Goal: Task Accomplishment & Management: Manage account settings

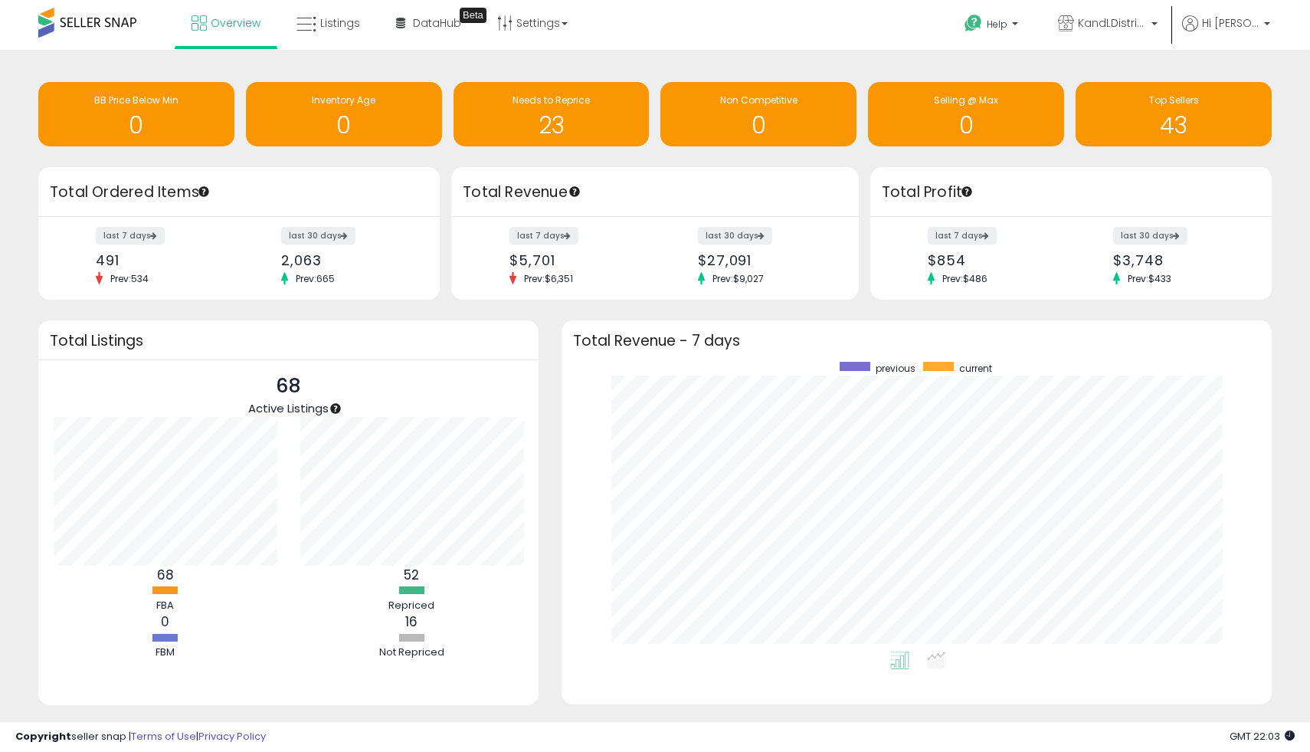
scroll to position [290, 680]
click at [244, 30] on span "Overview" at bounding box center [236, 22] width 50 height 15
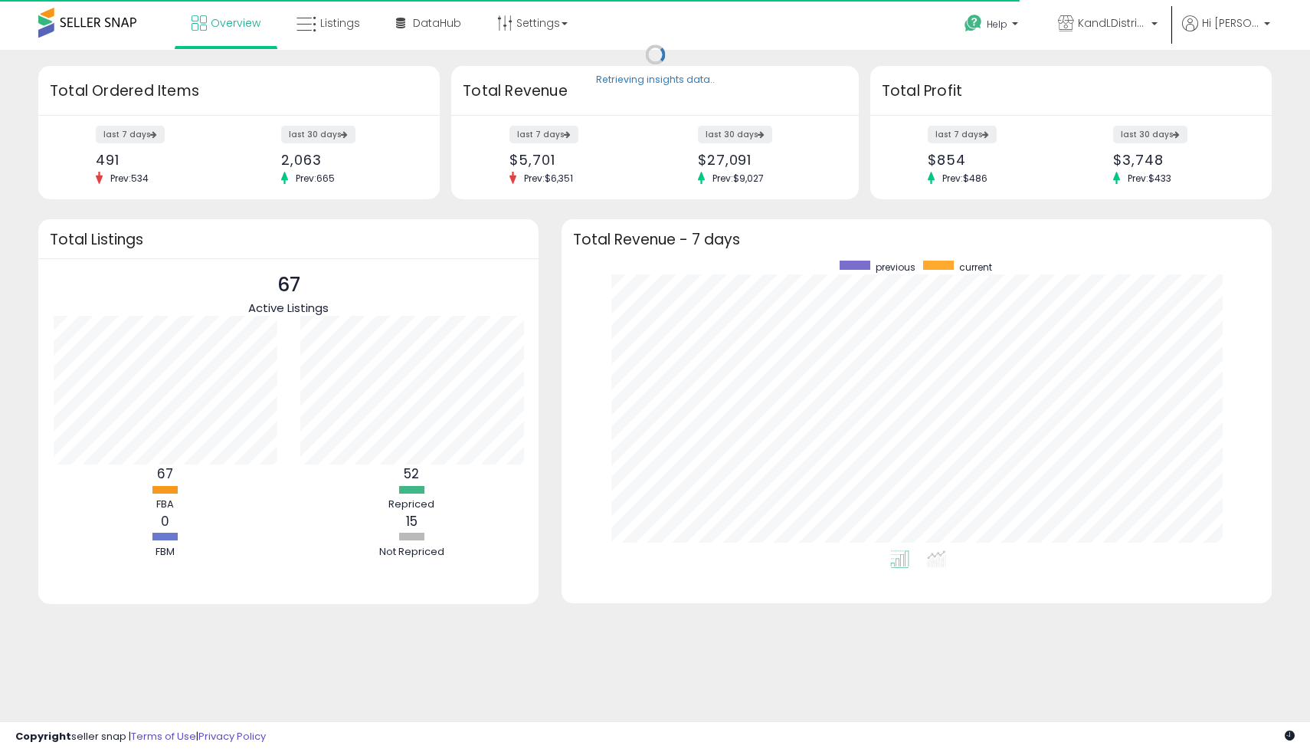
scroll to position [290, 680]
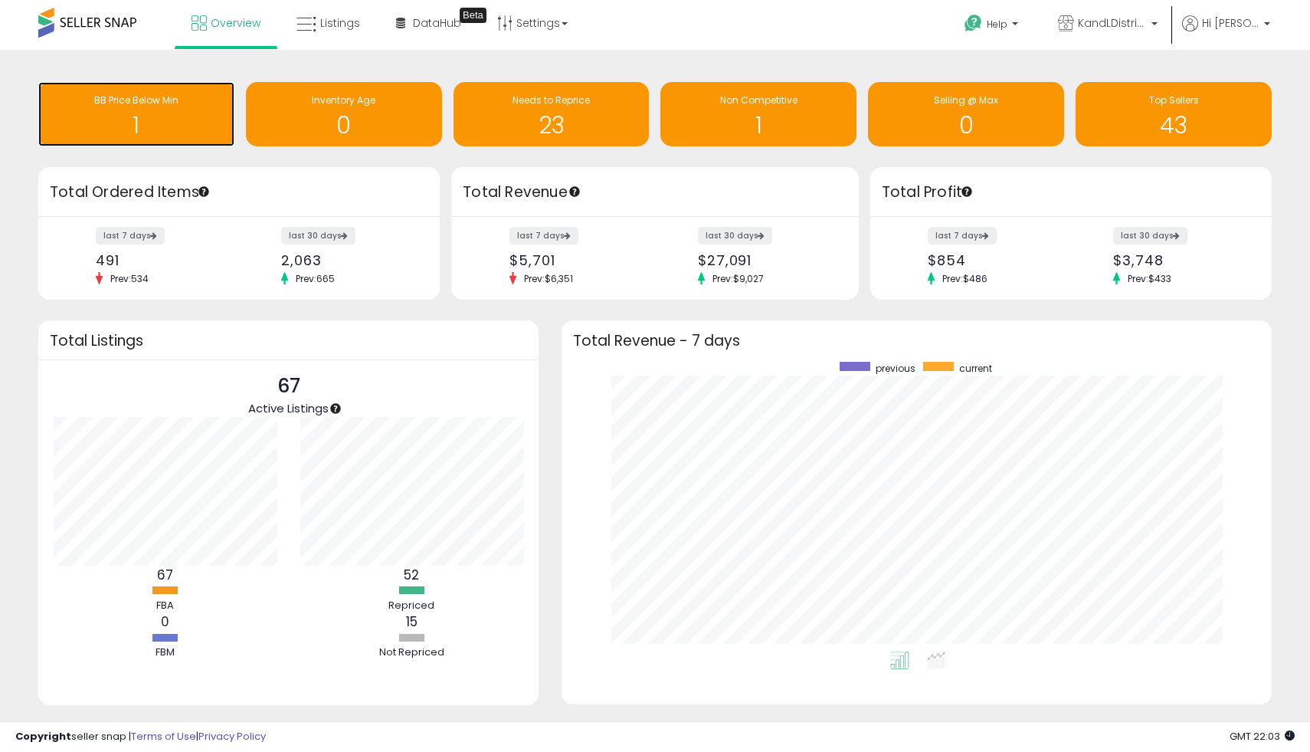
click at [164, 88] on div "BB Price Below Min 1" at bounding box center [136, 114] width 196 height 64
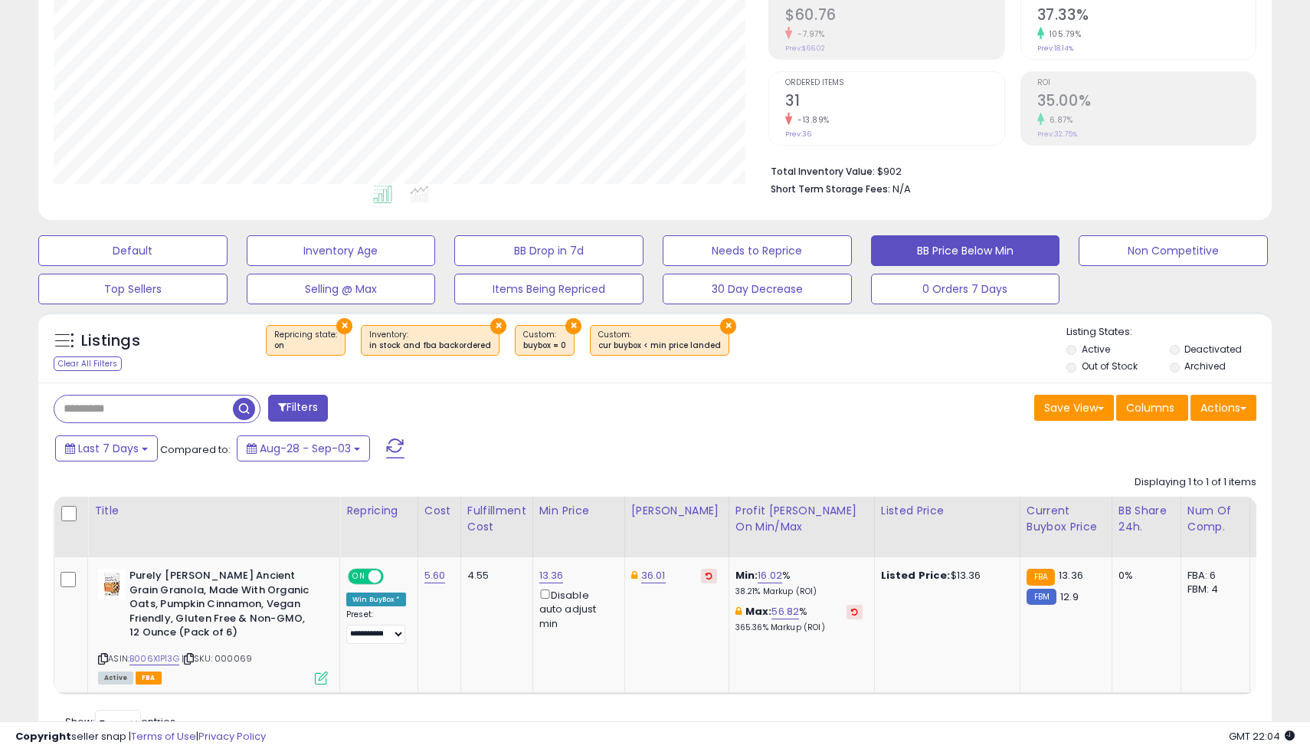
scroll to position [308, 0]
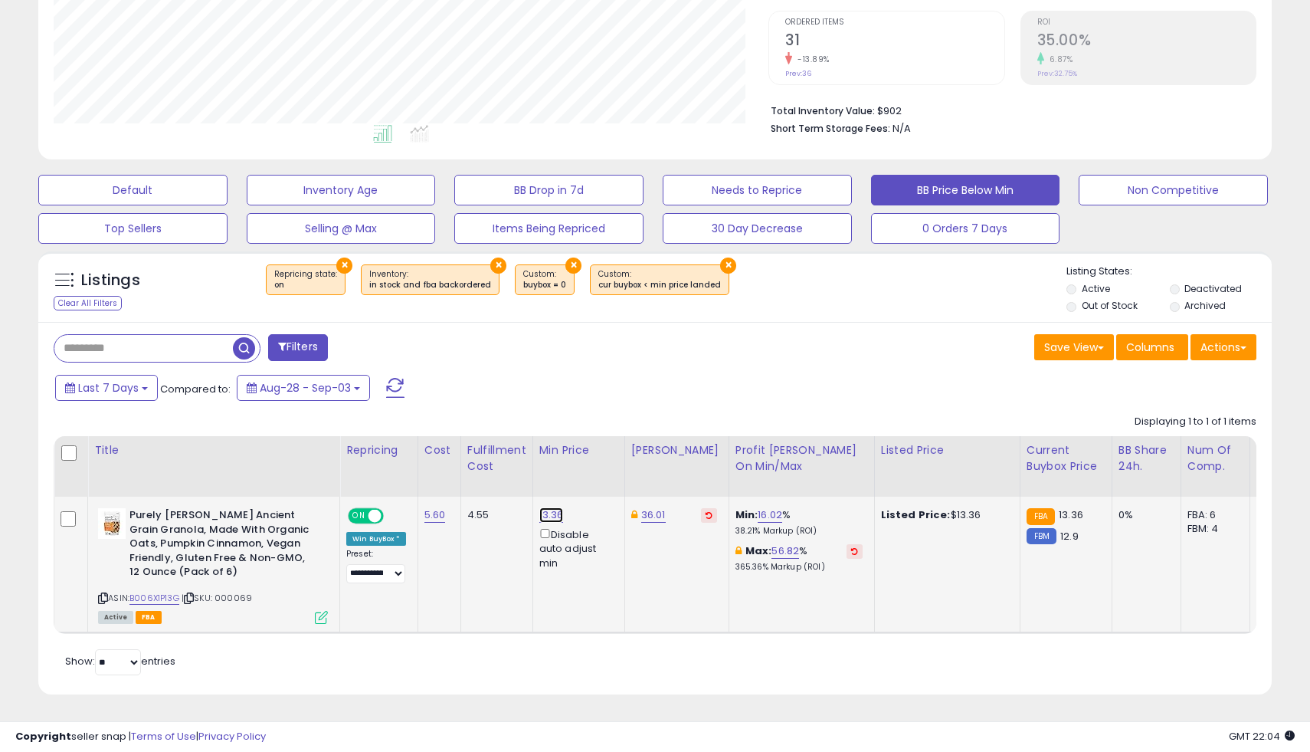
click at [552, 518] on link "13.36" at bounding box center [551, 514] width 25 height 15
click at [539, 472] on input "*****" at bounding box center [511, 463] width 136 height 26
click at [572, 398] on div "Last 7 Days Compared to: Aug-28 - Sep-03" at bounding box center [502, 389] width 902 height 34
click at [494, 461] on input "*****" at bounding box center [511, 463] width 136 height 26
type input "*****"
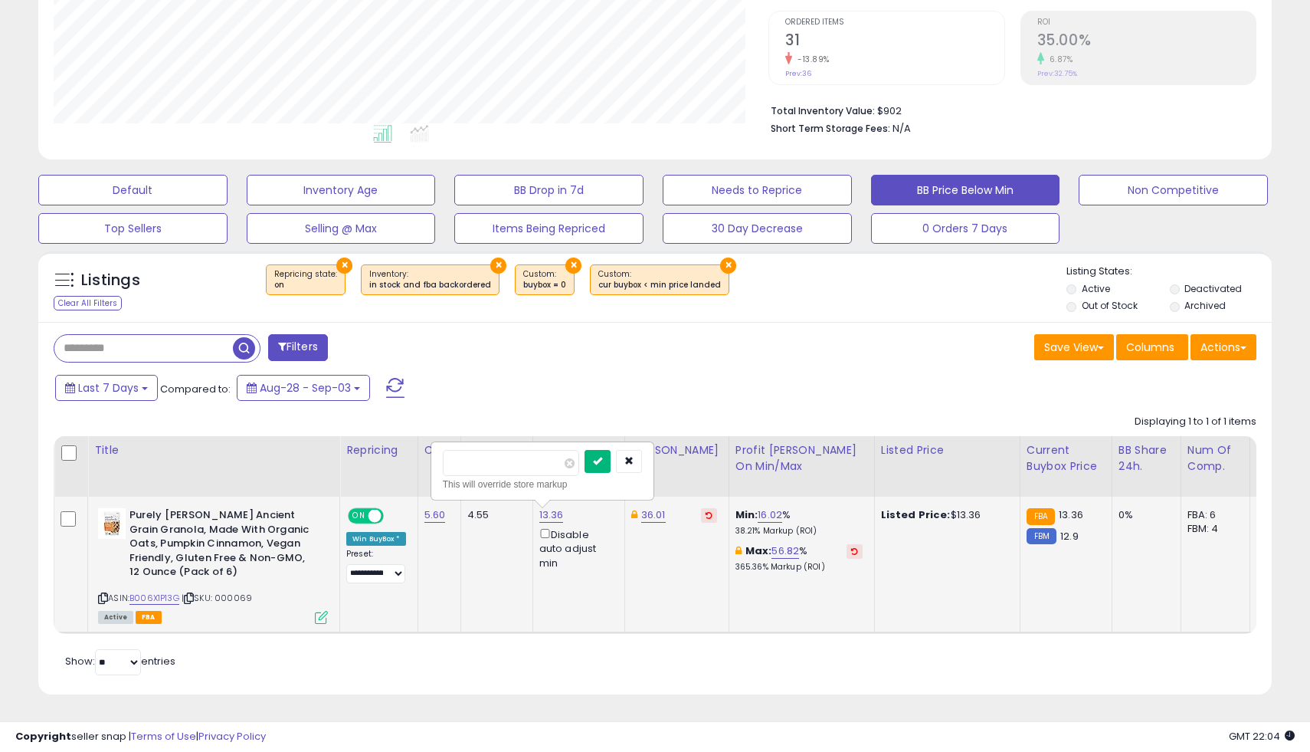
click at [602, 462] on icon "submit" at bounding box center [597, 460] width 9 height 9
click at [586, 415] on div "Displaying 1 to 1 of 1 items Title Repricing" at bounding box center [655, 520] width 1203 height 227
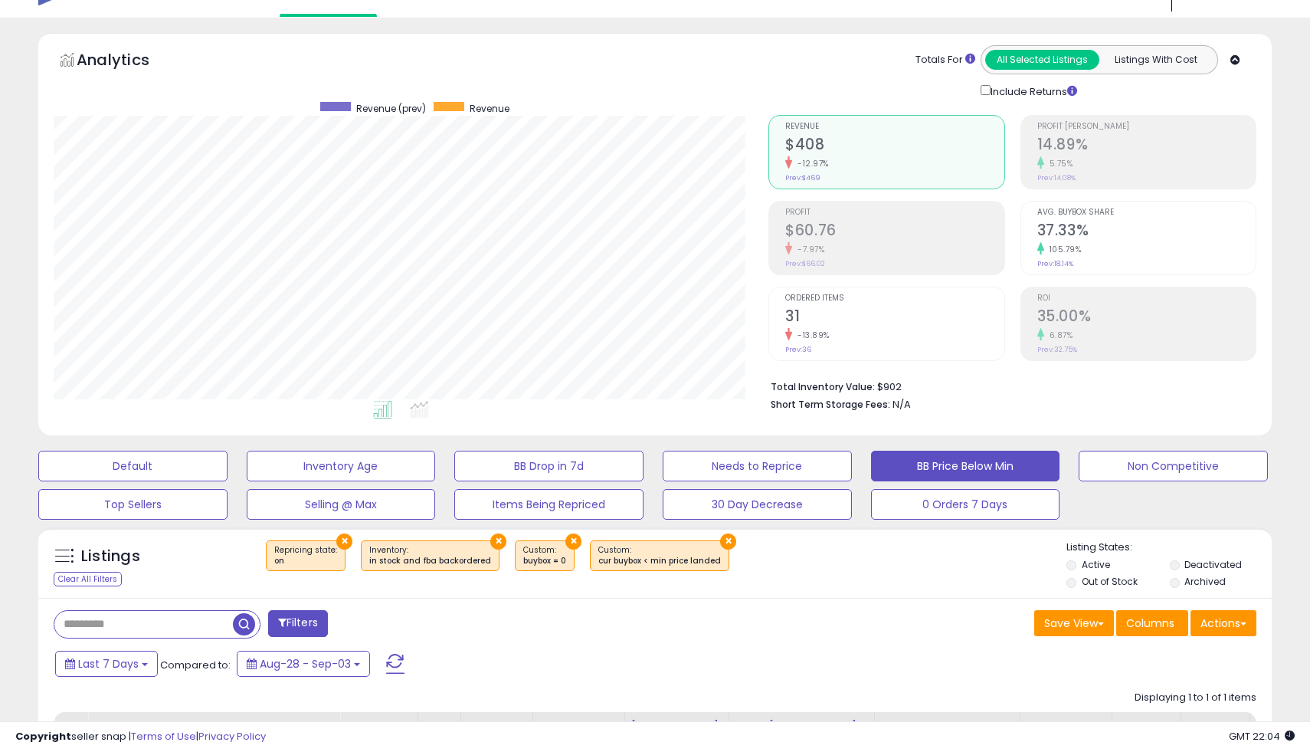
scroll to position [0, 0]
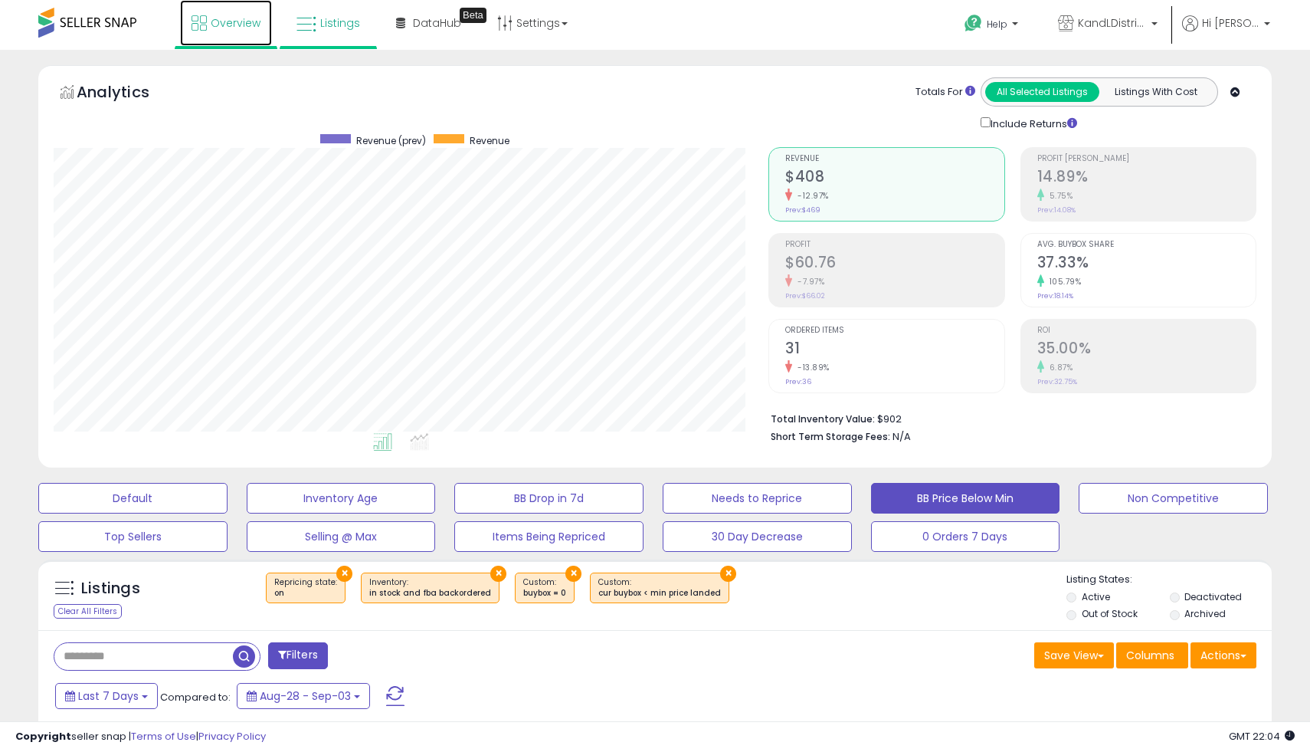
click at [247, 30] on span "Overview" at bounding box center [236, 22] width 50 height 15
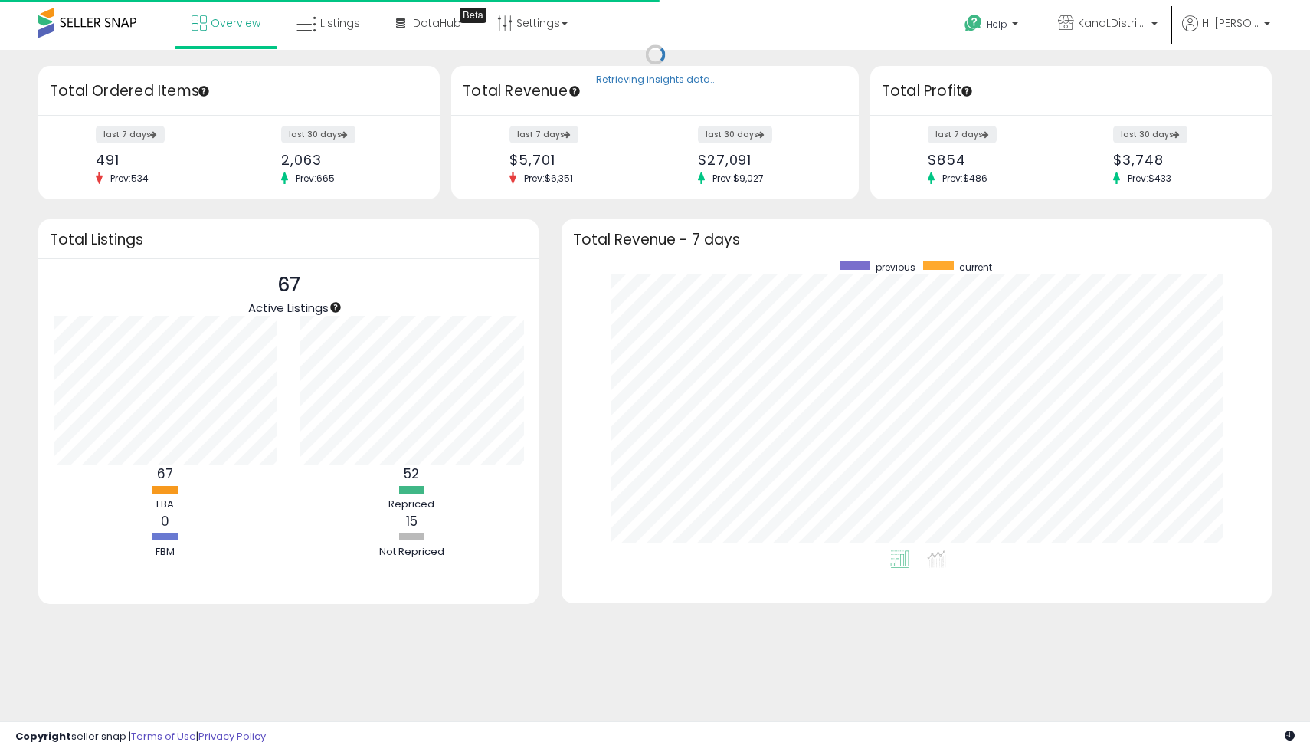
scroll to position [8, 0]
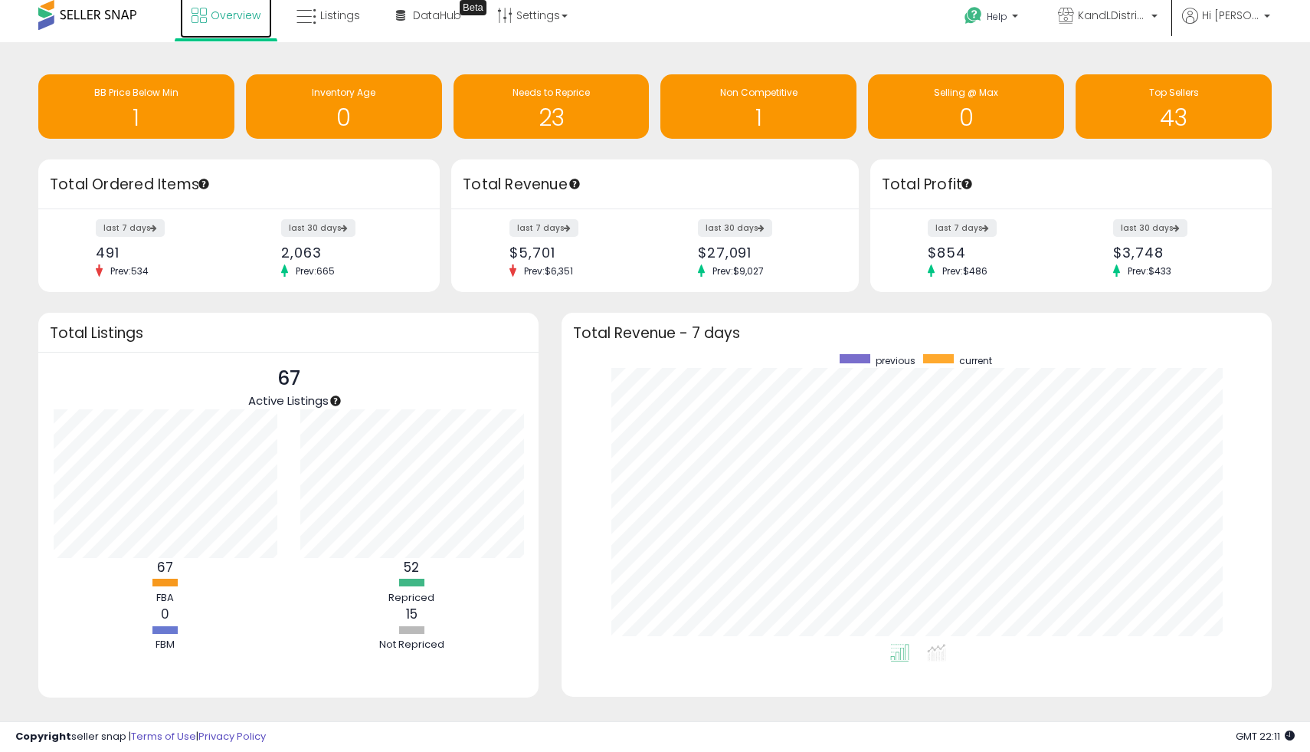
click at [228, 16] on span "Overview" at bounding box center [236, 15] width 50 height 15
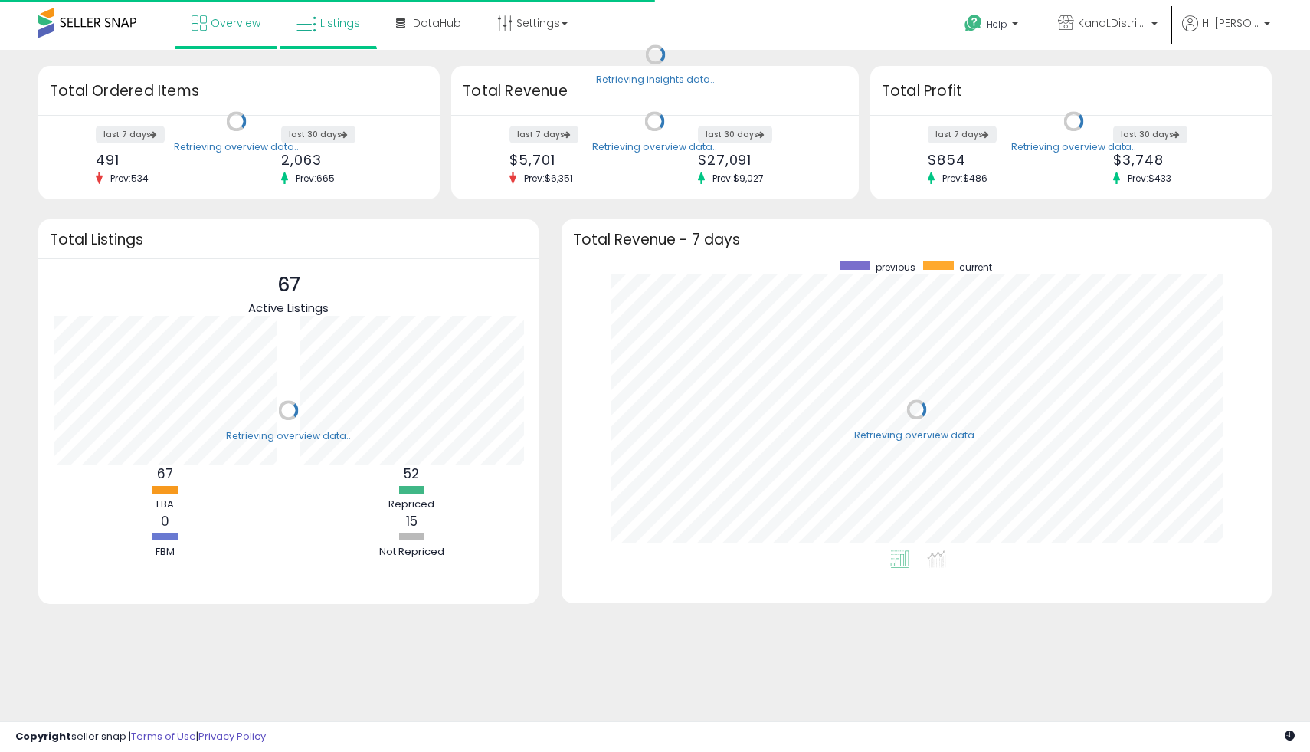
scroll to position [290, 680]
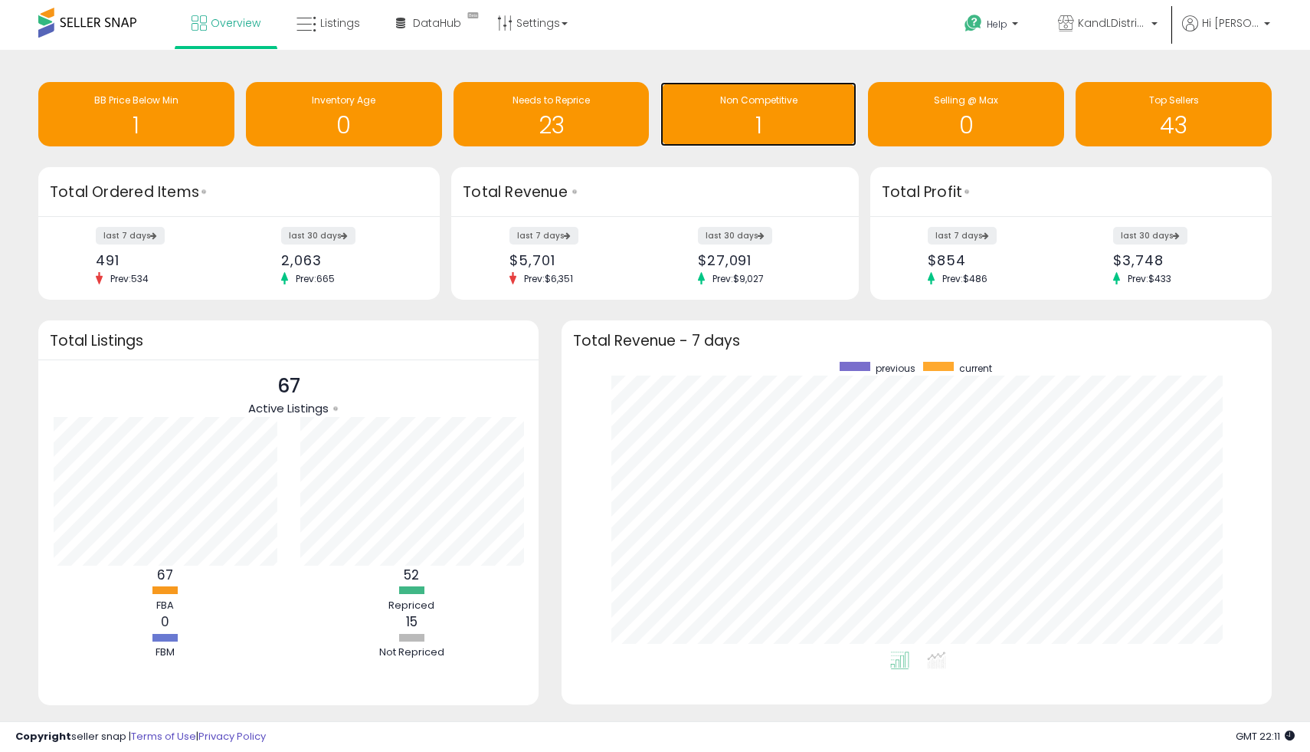
click at [716, 112] on div "1" at bounding box center [758, 115] width 181 height 44
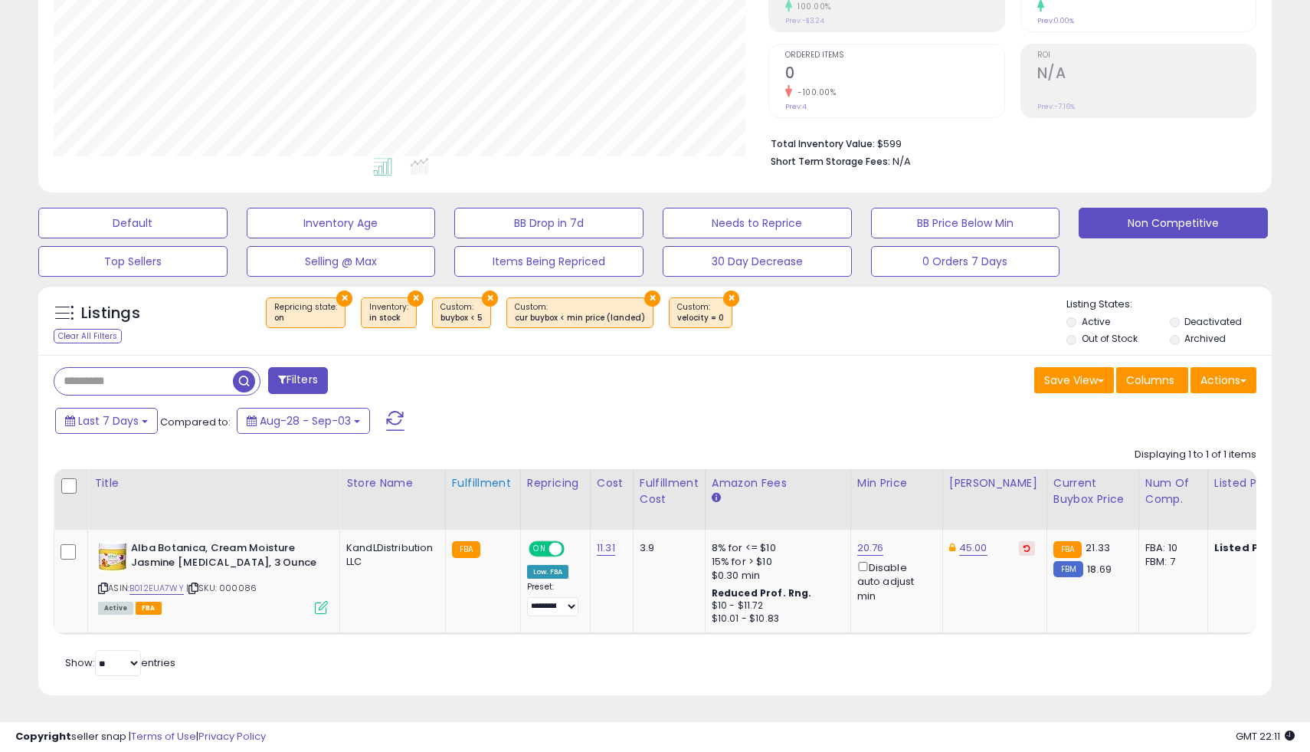
scroll to position [314, 715]
click at [870, 550] on link "20.76" at bounding box center [870, 547] width 27 height 15
drag, startPoint x: 847, startPoint y: 503, endPoint x: 736, endPoint y: 494, distance: 111.5
click at [736, 493] on table "Title Store Name" at bounding box center [1261, 551] width 2415 height 165
type input "*****"
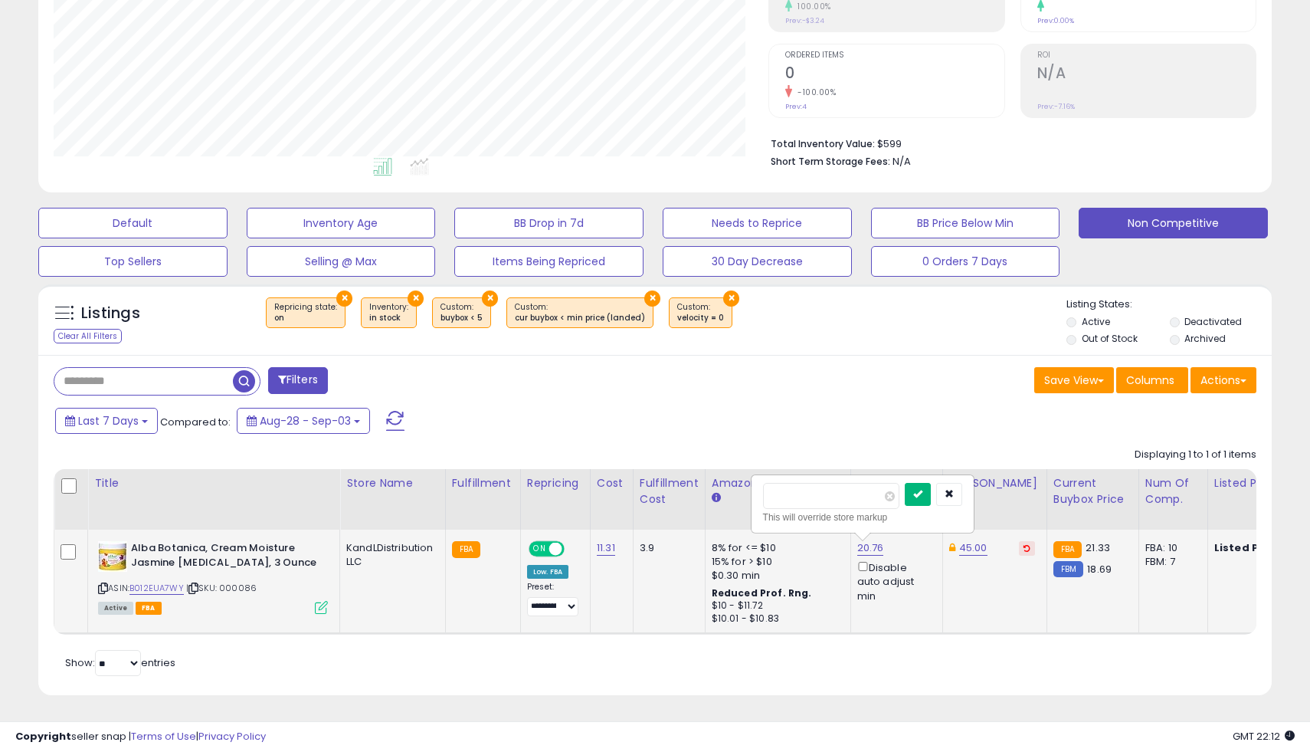
click at [920, 485] on button "submit" at bounding box center [918, 494] width 26 height 23
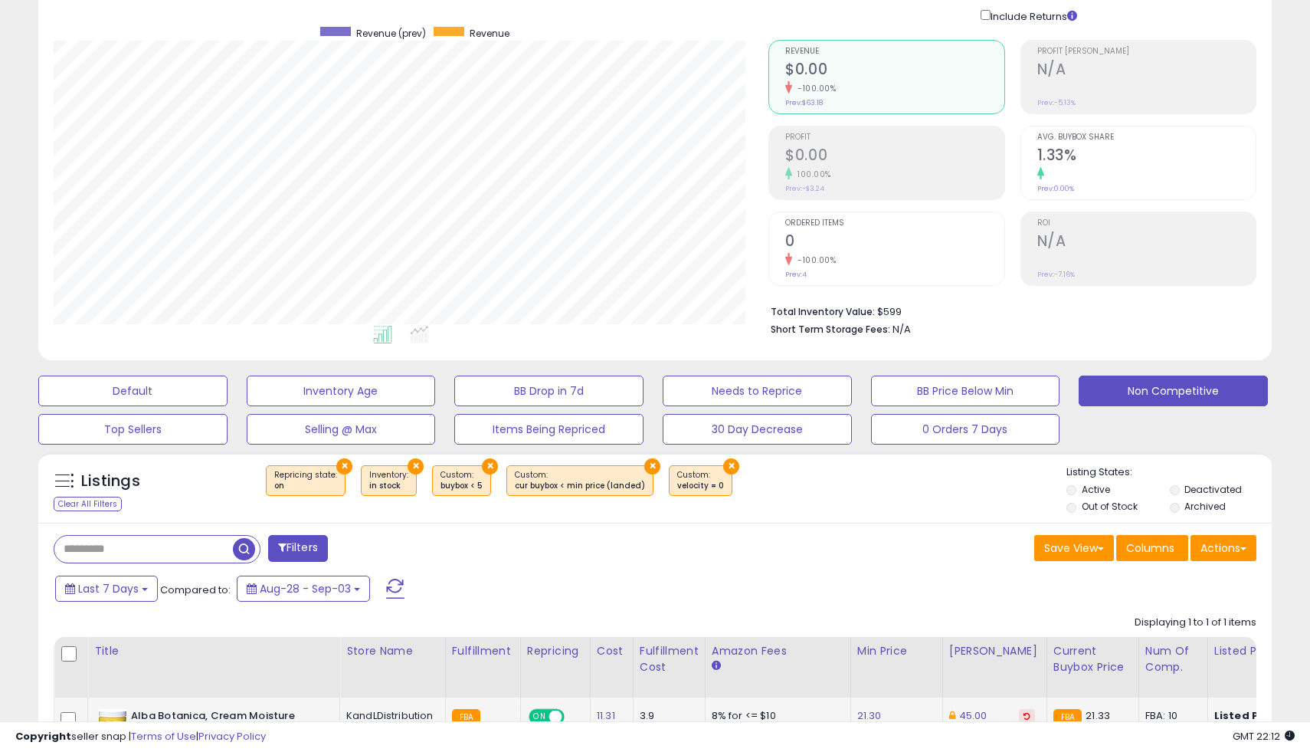
scroll to position [0, 0]
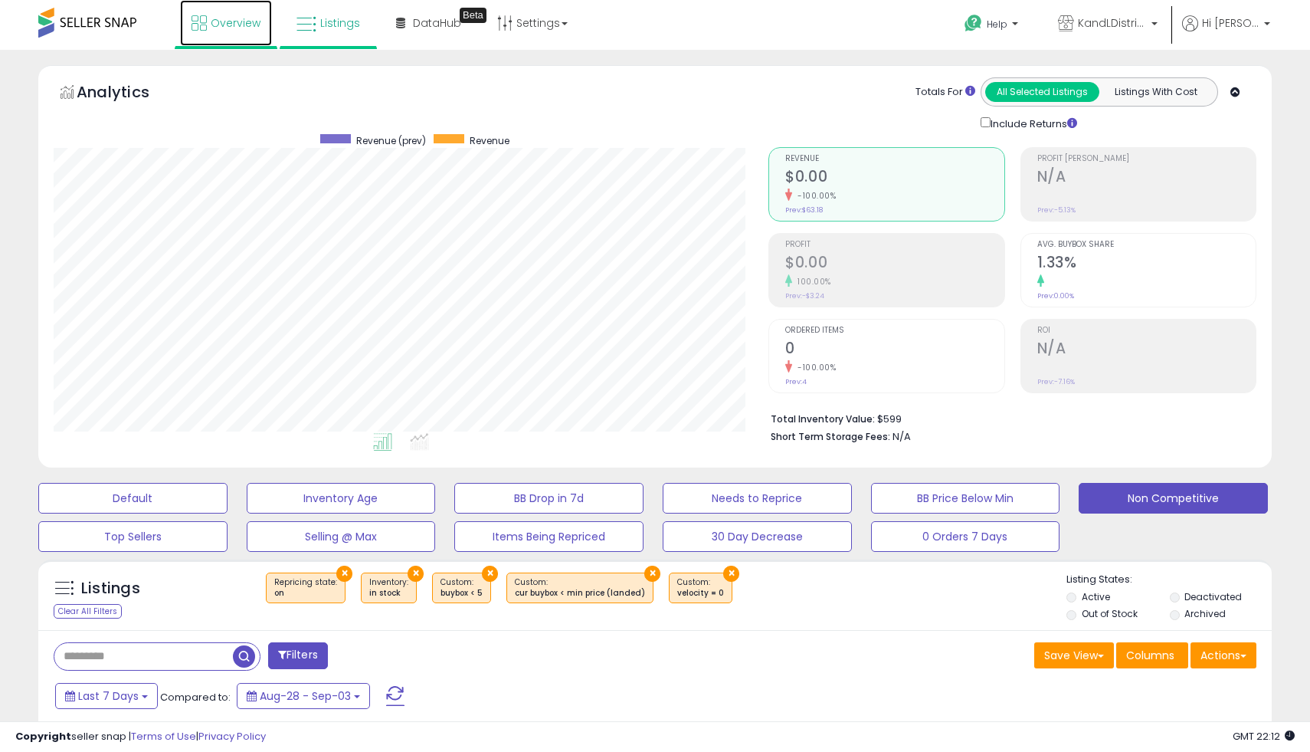
click at [226, 28] on span "Overview" at bounding box center [236, 22] width 50 height 15
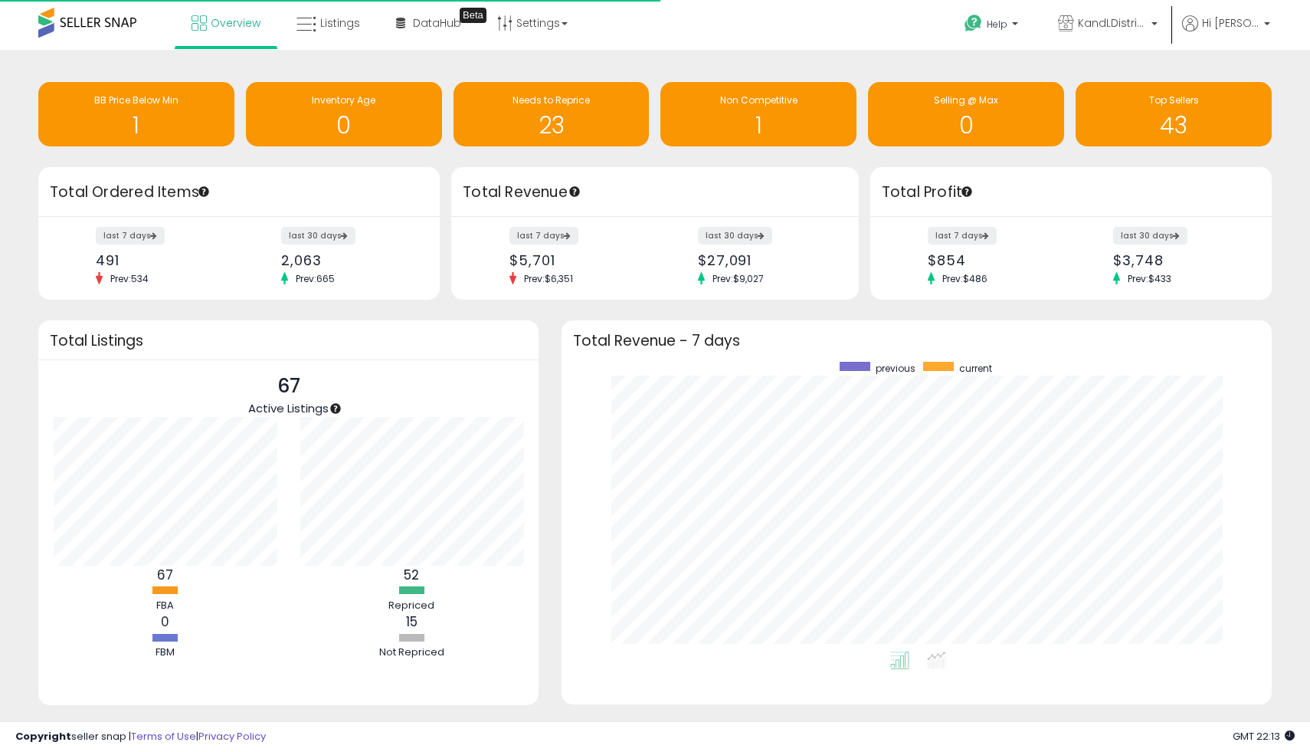
scroll to position [290, 680]
click at [296, 12] on link "Listings" at bounding box center [328, 23] width 87 height 46
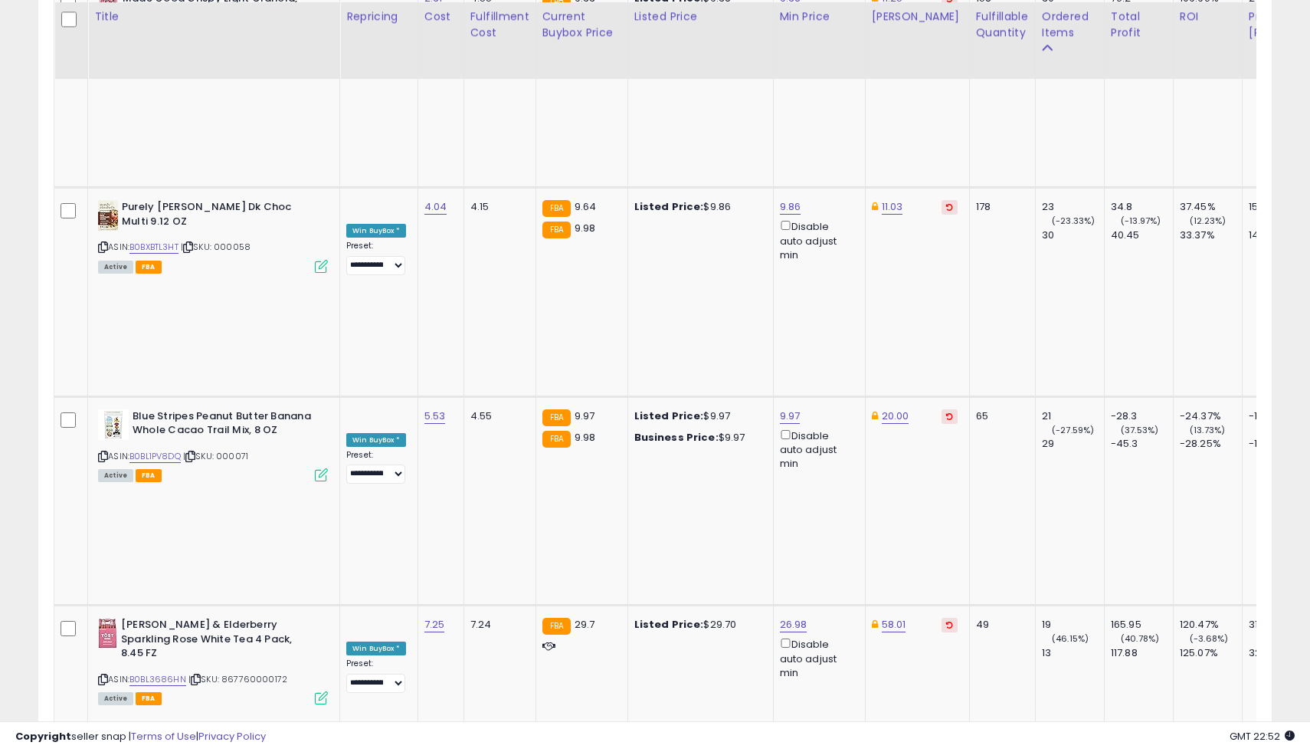
scroll to position [1681, 0]
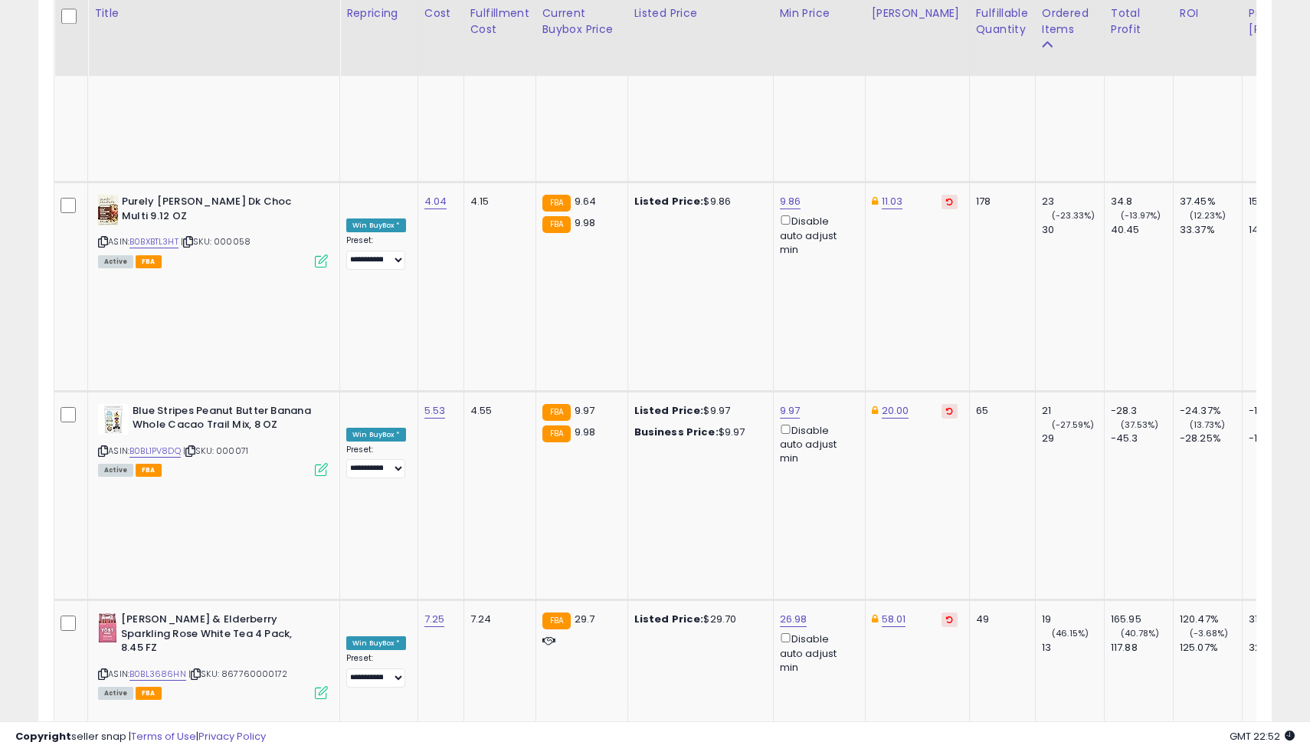
type input "*****"
click button "submit" at bounding box center [837, 364] width 26 height 23
